Goal: Task Accomplishment & Management: Manage account settings

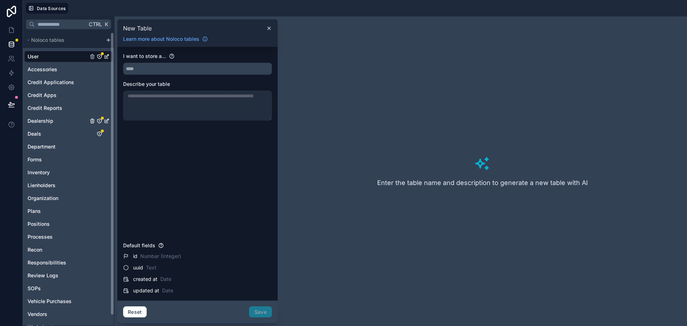
click at [51, 122] on span "Dealership" at bounding box center [41, 120] width 26 height 7
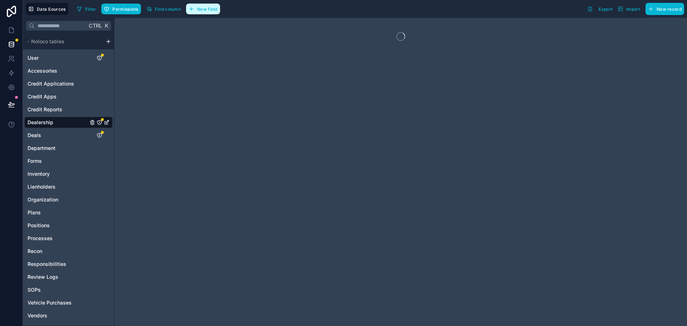
click at [198, 11] on span "New field" at bounding box center [207, 8] width 20 height 5
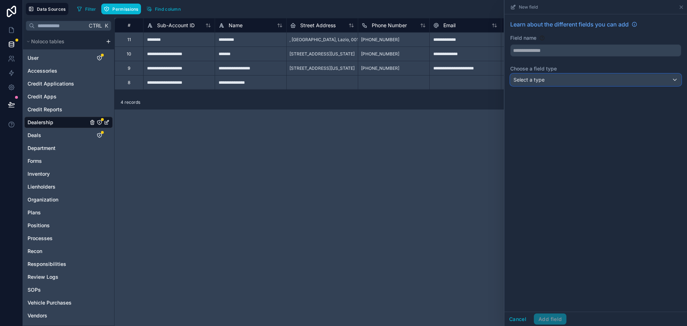
click at [575, 78] on div "Select a type" at bounding box center [595, 79] width 170 height 11
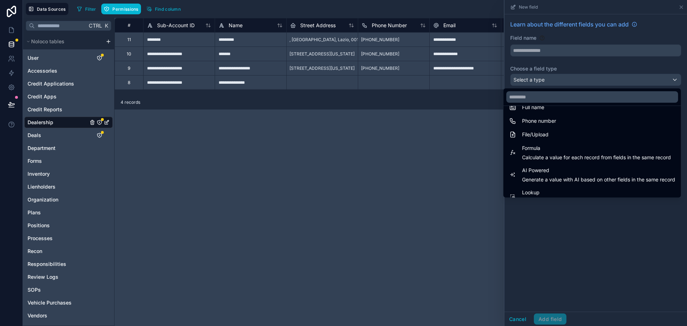
scroll to position [207, 0]
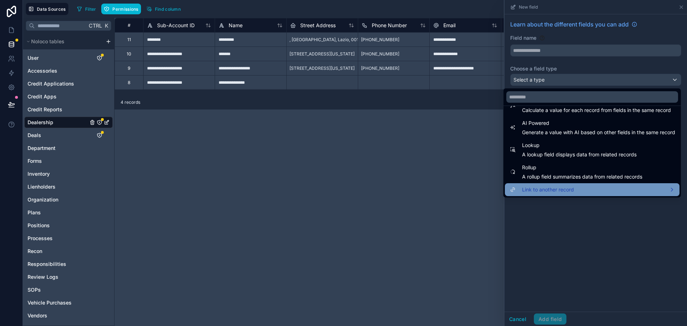
click at [567, 193] on div "Link to another record" at bounding box center [592, 189] width 166 height 9
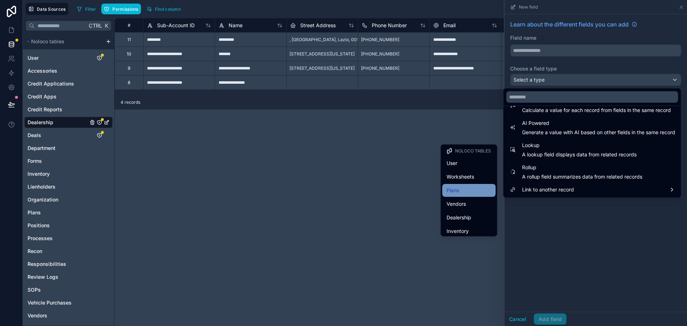
click at [473, 193] on div "Plans" at bounding box center [468, 190] width 45 height 9
type input "*****"
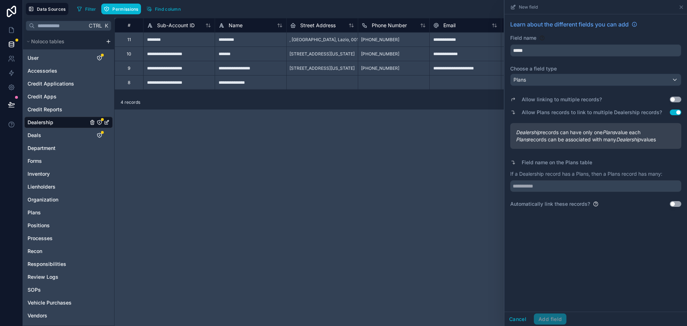
click at [549, 100] on label "Allow linking to multiple records?" at bounding box center [561, 99] width 80 height 7
copy label "Allow linking to multiple records?"
click at [550, 112] on label "Allow Plans records to link to multiple Dealership records?" at bounding box center [591, 112] width 140 height 7
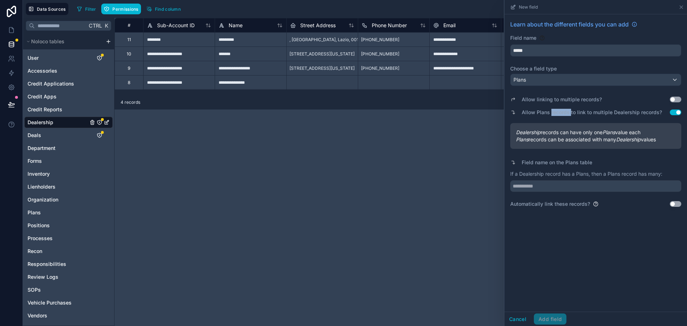
click at [550, 112] on label "Allow Plans records to link to multiple Dealership records?" at bounding box center [591, 112] width 140 height 7
copy label "Allow Plans records to link to multiple Dealership records?"
drag, startPoint x: 516, startPoint y: 131, endPoint x: 669, endPoint y: 143, distance: 154.0
click at [669, 143] on div "Dealership records can have only one Plans value each Plans records can be asso…" at bounding box center [595, 136] width 171 height 26
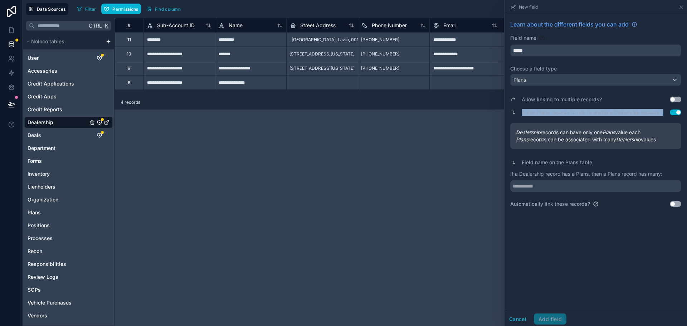
copy div "Dealership records can have only one Plans value each Plans records can be asso…"
click at [672, 101] on button "Use setting" at bounding box center [674, 100] width 11 height 6
click at [611, 133] on em "Plans" at bounding box center [607, 132] width 13 height 6
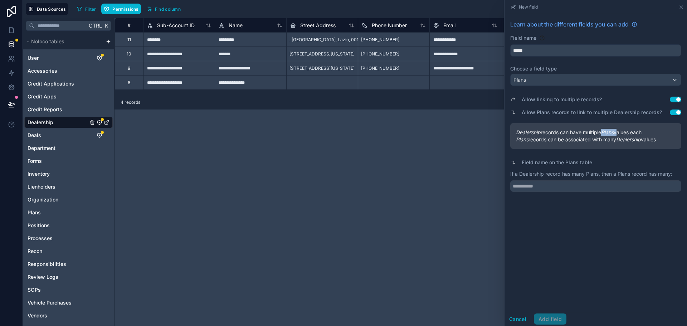
click at [611, 133] on em "Plans" at bounding box center [607, 132] width 13 height 6
click at [610, 137] on span "Plans records can be associated with many Dealership values" at bounding box center [596, 139] width 160 height 7
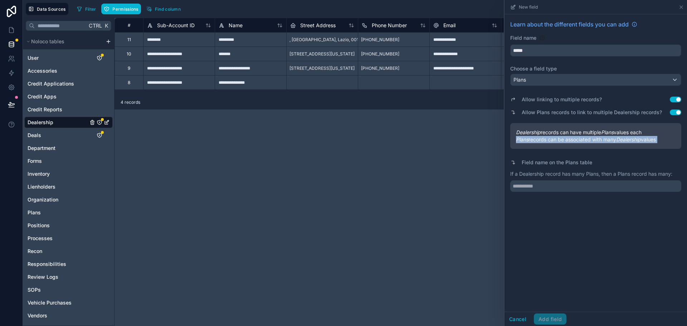
click at [610, 137] on span "Plans records can be associated with many Dealership values" at bounding box center [596, 139] width 160 height 7
drag, startPoint x: 516, startPoint y: 132, endPoint x: 664, endPoint y: 141, distance: 147.6
click at [664, 141] on div "Dealership records can have multiple Plans values each Plans records can be ass…" at bounding box center [596, 136] width 160 height 14
copy div "Dealership records can have multiple Plans values each Plans records can be ass…"
click at [677, 112] on button "Use setting" at bounding box center [674, 112] width 11 height 6
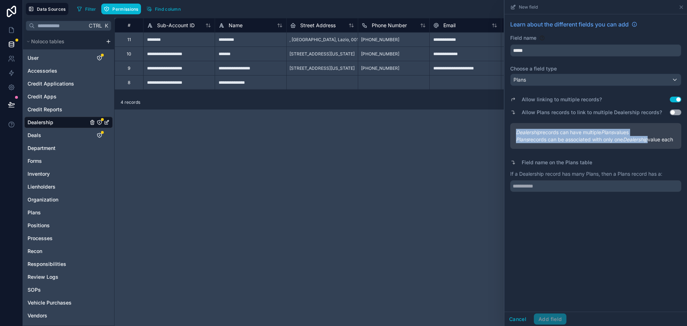
click at [544, 140] on span "Plans records can be associated with only one Dealership value each" at bounding box center [596, 139] width 160 height 7
drag, startPoint x: 517, startPoint y: 131, endPoint x: 550, endPoint y: 144, distance: 34.9
click at [550, 143] on div "Dealership records can have multiple Plans values Plans records can be associat…" at bounding box center [596, 136] width 160 height 14
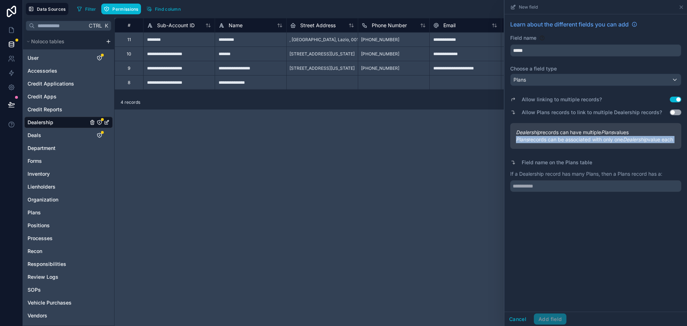
copy div "Dealership records can have multiple Plans values Plans records can be associat…"
click at [676, 100] on button "Use setting" at bounding box center [674, 100] width 11 height 6
click at [576, 142] on span "Plans records can be associated with only one Dealership value each" at bounding box center [596, 139] width 160 height 7
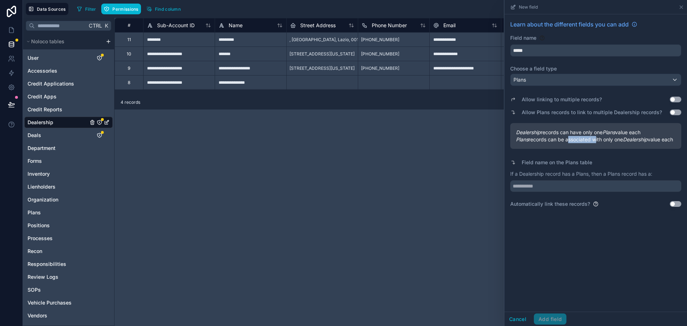
click at [576, 142] on span "Plans records can be associated with only one Dealership value each" at bounding box center [596, 139] width 160 height 7
drag, startPoint x: 516, startPoint y: 132, endPoint x: 544, endPoint y: 149, distance: 33.4
click at [544, 143] on div "Dealership records can have only one Plans value each Plans records can be asso…" at bounding box center [596, 136] width 160 height 14
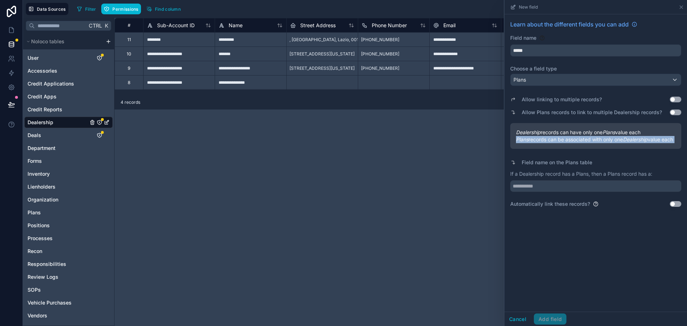
copy div "Dealership records can have only one Plans value each Plans records can be asso…"
click at [528, 192] on input "text" at bounding box center [595, 185] width 171 height 11
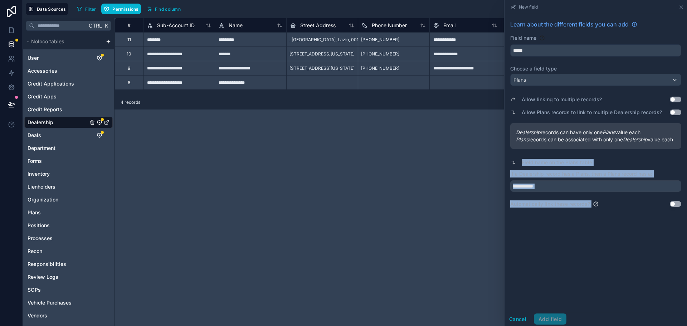
drag, startPoint x: 522, startPoint y: 167, endPoint x: 593, endPoint y: 214, distance: 85.4
click at [593, 207] on div "Allow linking to multiple records? Use setting Allow Plans records to link to m…" at bounding box center [595, 148] width 171 height 119
copy div "Field name on the Plans table If a Dealership record has a Plans, then a Plans …"
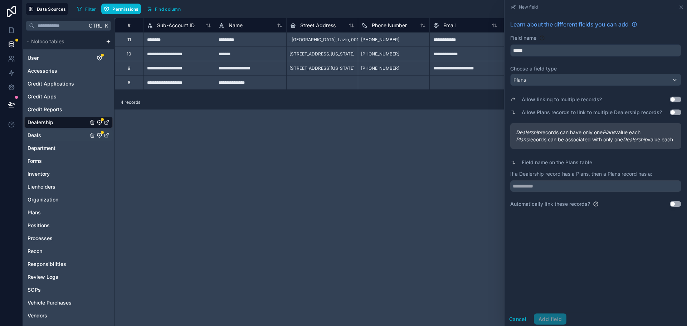
click at [44, 136] on div "Deals" at bounding box center [68, 134] width 88 height 11
click at [44, 134] on div "Deals" at bounding box center [68, 134] width 88 height 11
click at [45, 134] on div "Deals" at bounding box center [68, 134] width 88 height 11
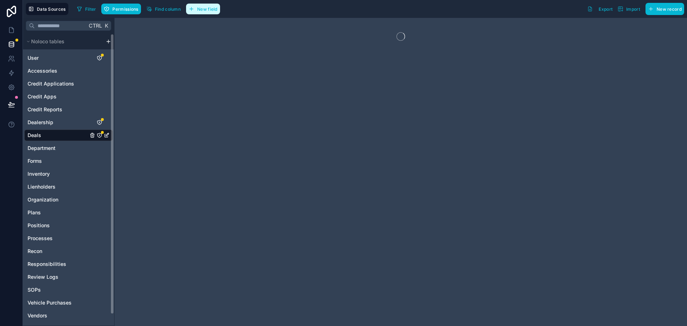
click at [208, 7] on span "New field" at bounding box center [207, 8] width 20 height 5
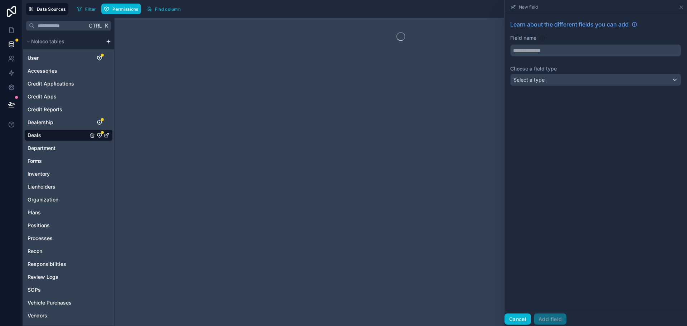
click at [514, 317] on button "Cancel" at bounding box center [517, 318] width 26 height 11
click at [166, 9] on span "Find column" at bounding box center [168, 8] width 26 height 5
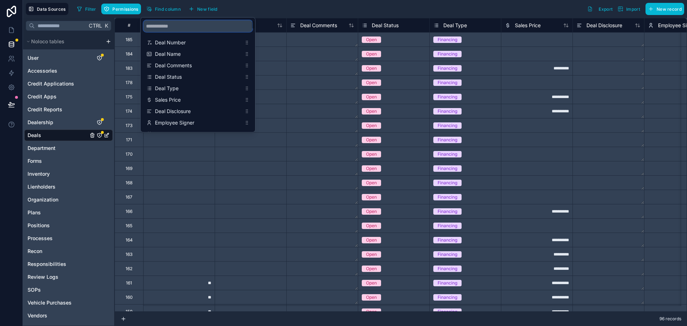
click at [174, 28] on input "scrollable content" at bounding box center [197, 25] width 109 height 11
type input "**********"
click at [166, 112] on span "Dealership" at bounding box center [198, 111] width 87 height 7
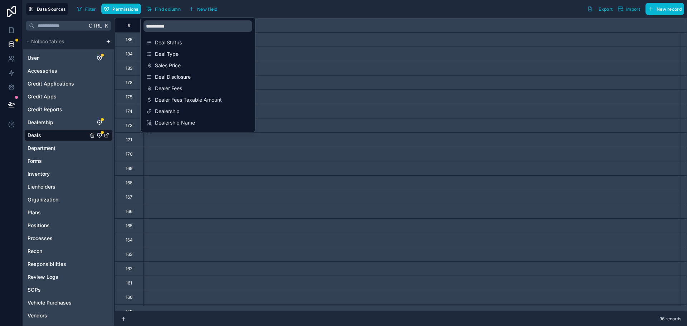
scroll to position [0, 6294]
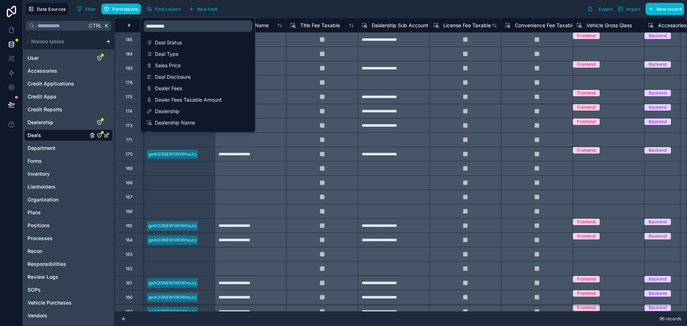
click at [266, 6] on div "Filter Permissions Find column New field Export Import New record" at bounding box center [379, 9] width 610 height 12
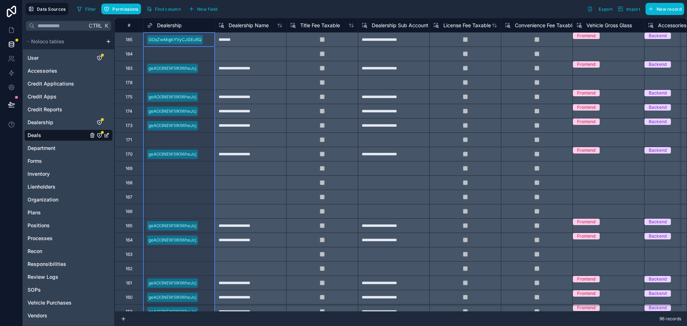
click at [175, 26] on span "Dealership" at bounding box center [169, 25] width 25 height 7
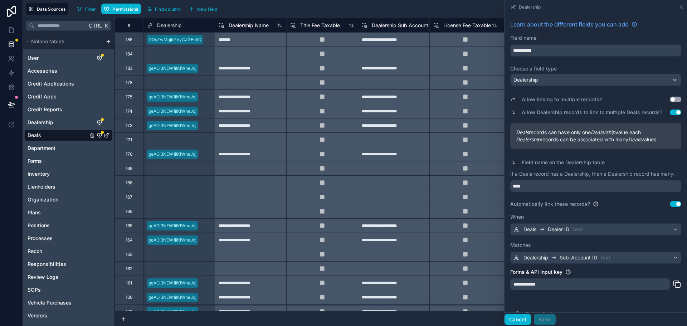
click at [514, 322] on button "Cancel" at bounding box center [517, 319] width 26 height 11
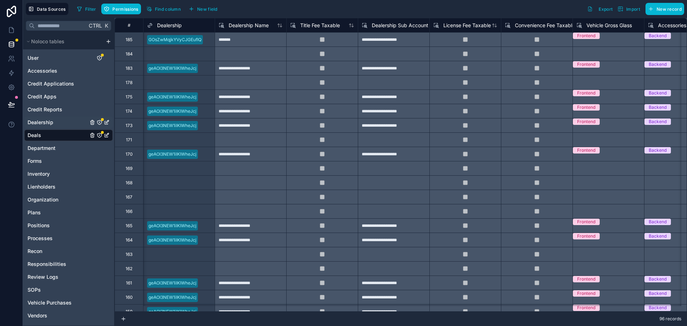
click at [61, 124] on div "Dealership" at bounding box center [68, 122] width 88 height 11
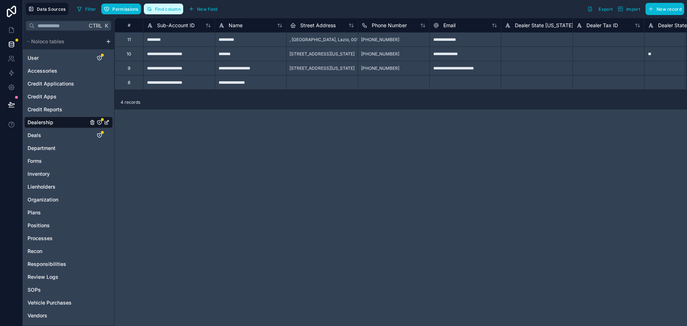
click at [175, 10] on span "Find column" at bounding box center [168, 8] width 26 height 5
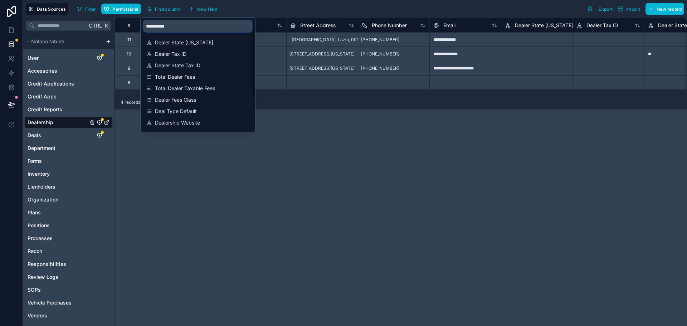
click at [187, 28] on input "**********" at bounding box center [197, 25] width 109 height 11
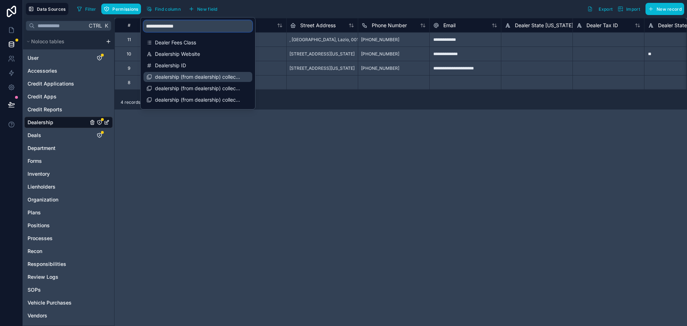
type input "**********"
click at [202, 77] on span "dealership (from dealership) collection" at bounding box center [198, 76] width 87 height 7
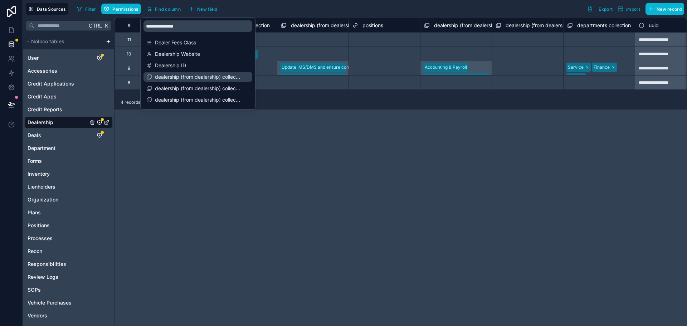
scroll to position [0, 4535]
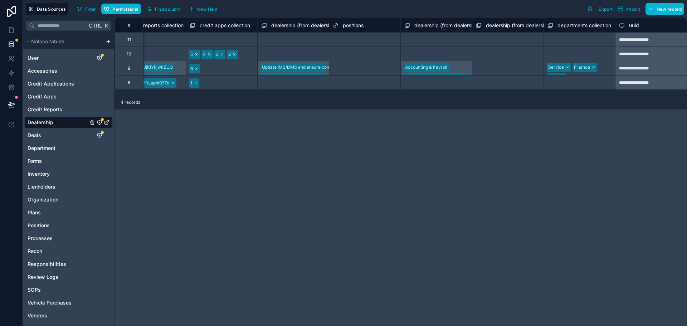
click at [279, 131] on div "**********" at bounding box center [400, 172] width 572 height 308
click at [295, 25] on span "dealership (from dealership) collection" at bounding box center [315, 25] width 89 height 7
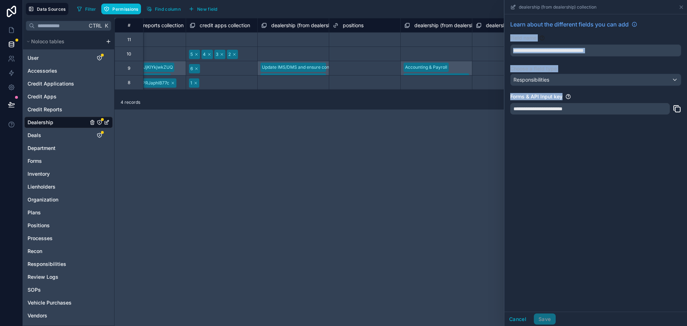
drag, startPoint x: 511, startPoint y: 35, endPoint x: 605, endPoint y: 117, distance: 124.4
click at [605, 117] on div "**********" at bounding box center [595, 69] width 182 height 110
copy div "Field name Choose a field type Responsibilities Forms & API Input key"
click at [515, 316] on button "Cancel" at bounding box center [517, 318] width 26 height 11
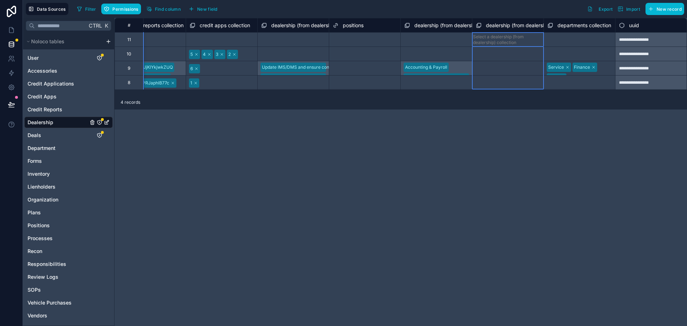
click at [506, 26] on span "dealership (from dealership) collection" at bounding box center [530, 25] width 89 height 7
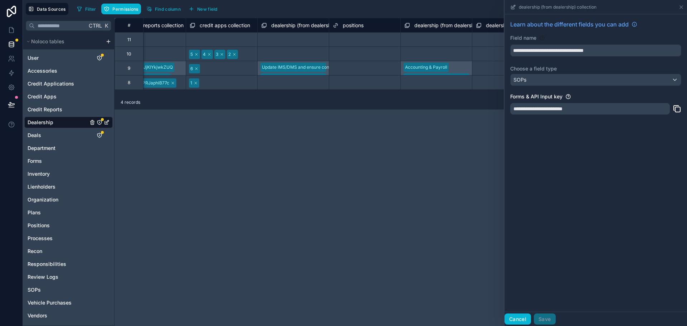
click at [514, 317] on button "Cancel" at bounding box center [517, 318] width 26 height 11
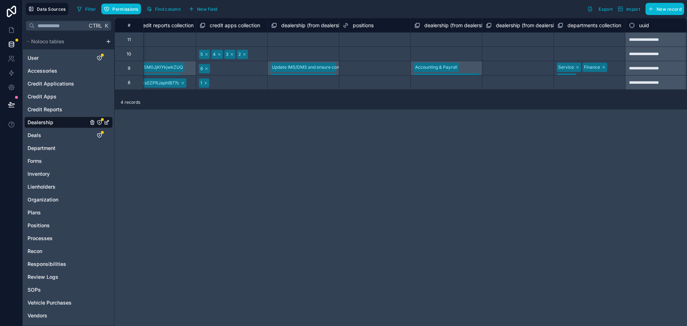
scroll to position [0, 4525]
click at [158, 10] on span "Find column" at bounding box center [168, 8] width 26 height 5
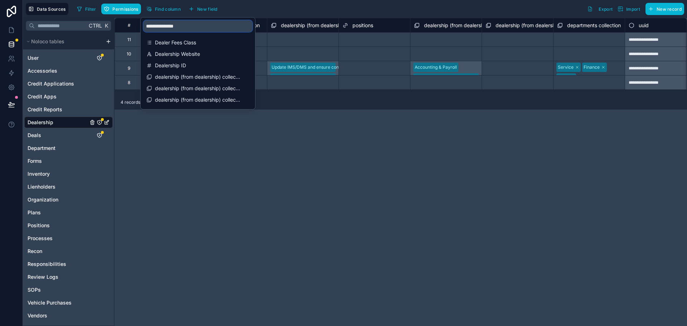
click at [201, 24] on input "**********" at bounding box center [197, 25] width 109 height 11
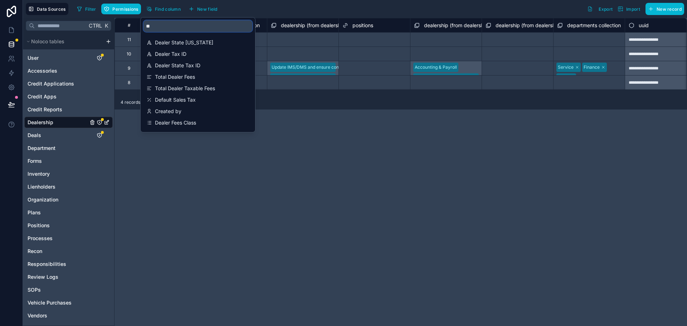
type input "*"
type input "*****"
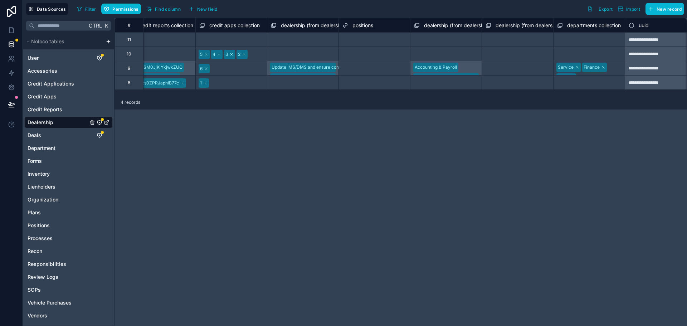
click at [286, 119] on div "**********" at bounding box center [400, 172] width 572 height 308
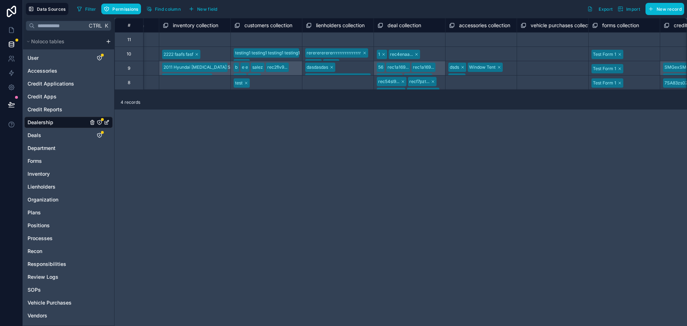
scroll to position [0, 3976]
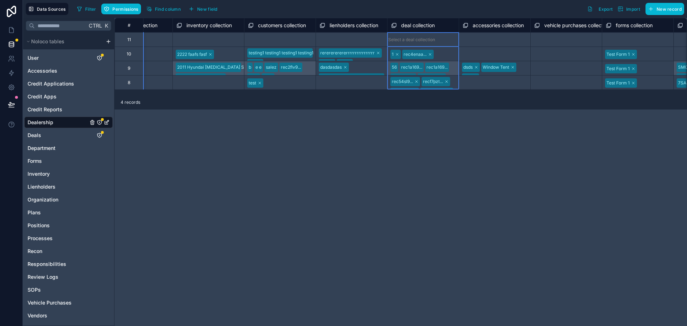
click at [428, 27] on span "deal collection" at bounding box center [418, 25] width 34 height 7
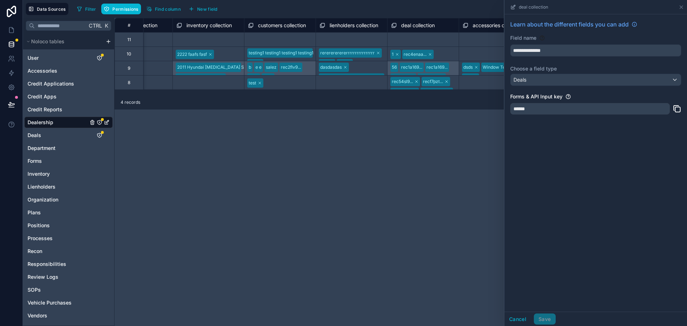
click at [526, 111] on div "******" at bounding box center [590, 108] width 160 height 11
click at [517, 322] on button "Cancel" at bounding box center [517, 318] width 26 height 11
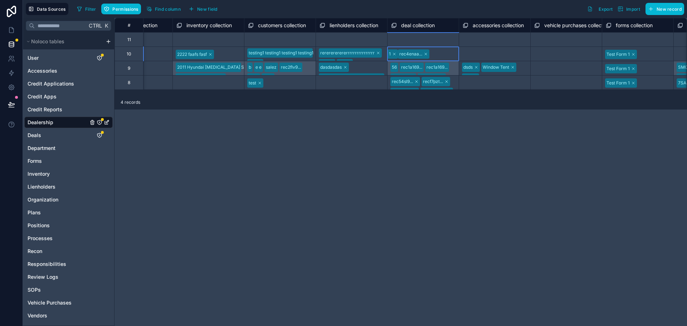
click at [429, 53] on div "1 rec4enaa..." at bounding box center [408, 53] width 42 height 9
click at [436, 40] on div "Select a deal collection" at bounding box center [411, 40] width 48 height 6
click at [489, 141] on div "# plans collection vendors collection inventory collection customers collection…" at bounding box center [400, 172] width 572 height 308
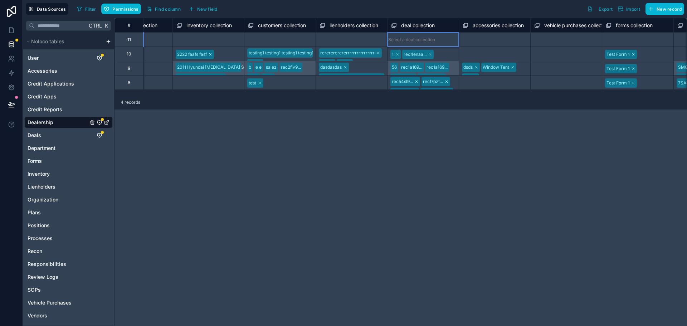
click at [434, 9] on div "Filter Permissions Find column New field Export Import New record" at bounding box center [379, 9] width 610 height 12
click at [418, 23] on span "deal collection" at bounding box center [418, 25] width 34 height 7
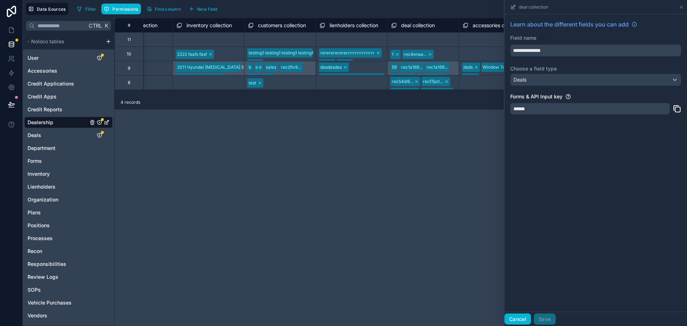
click at [515, 319] on button "Cancel" at bounding box center [517, 318] width 26 height 11
